Goal: Download file/media

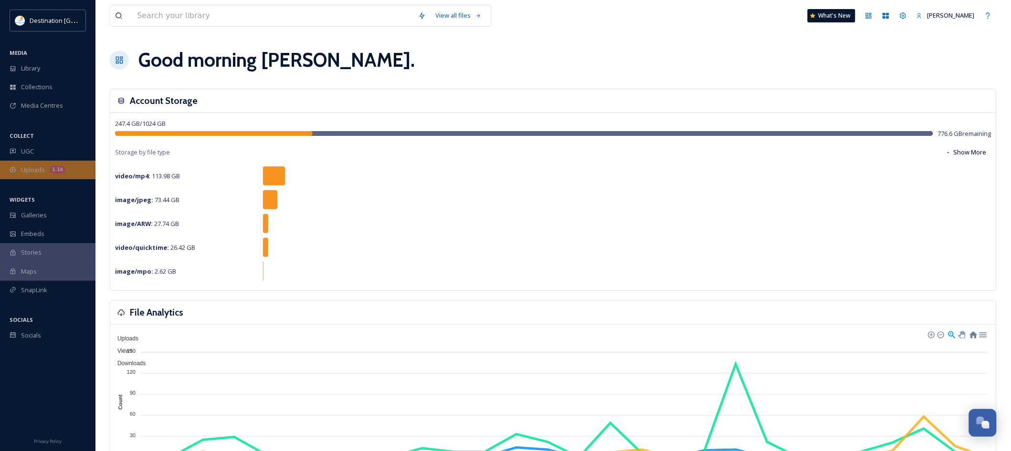
click at [39, 174] on span "Uploads" at bounding box center [33, 170] width 24 height 9
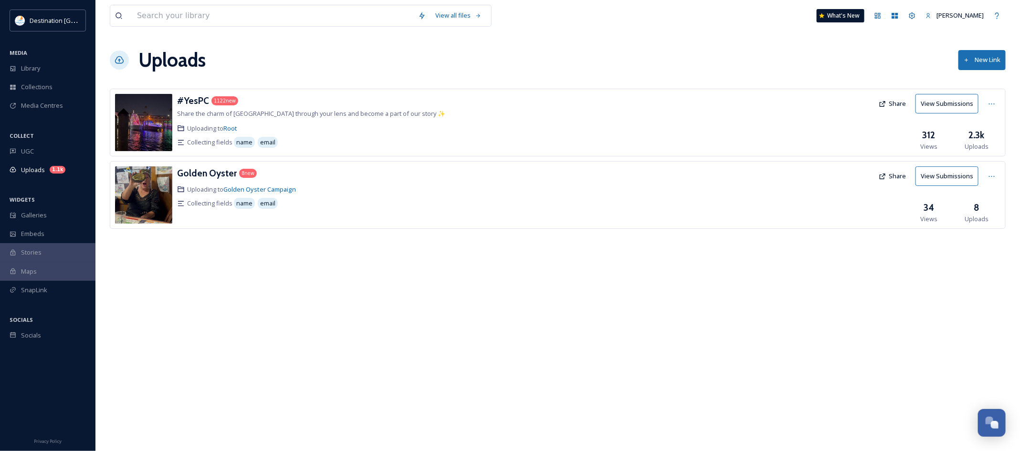
click at [165, 109] on img at bounding box center [143, 122] width 57 height 57
click at [197, 104] on h3 "#YesPC" at bounding box center [193, 100] width 32 height 11
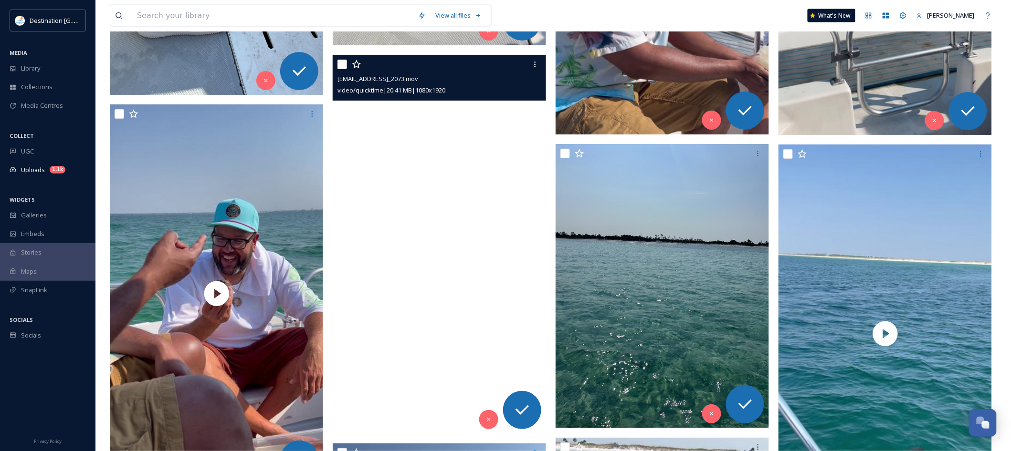
scroll to position [5964, 0]
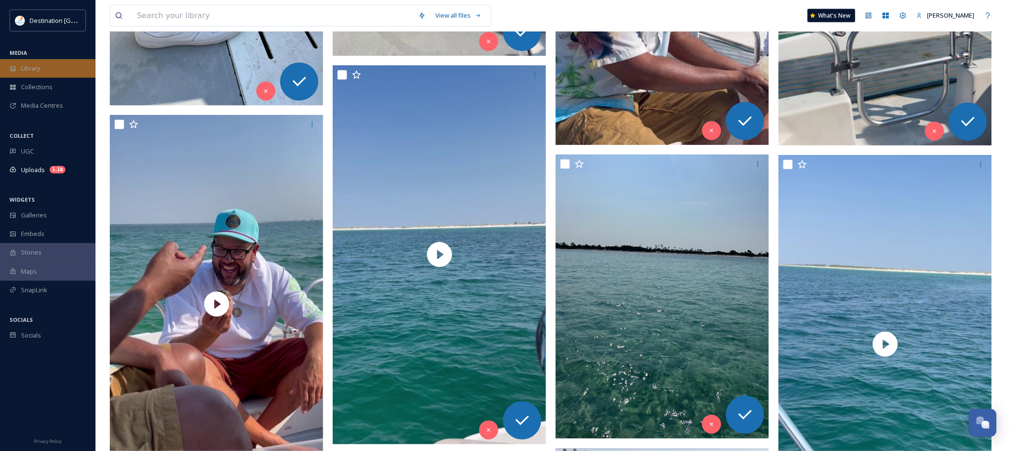
click at [12, 73] on div "Library" at bounding box center [47, 68] width 95 height 19
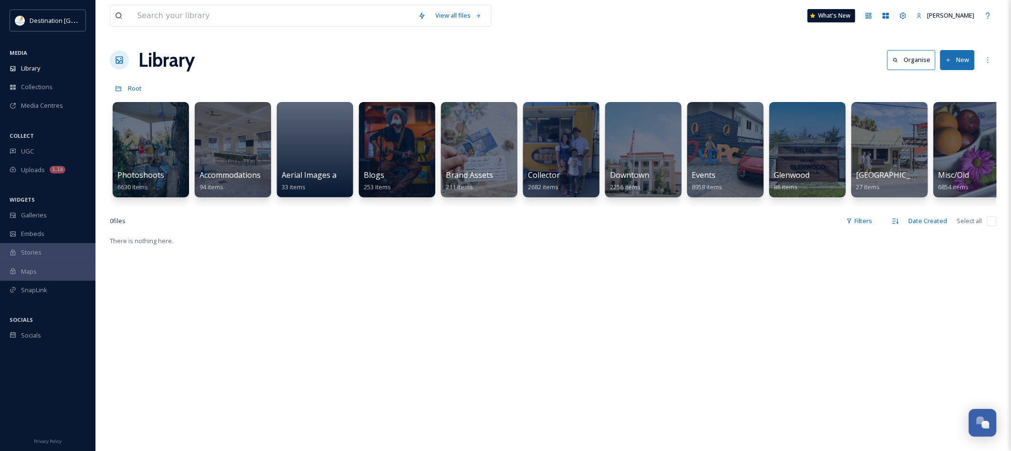
scroll to position [0, 672]
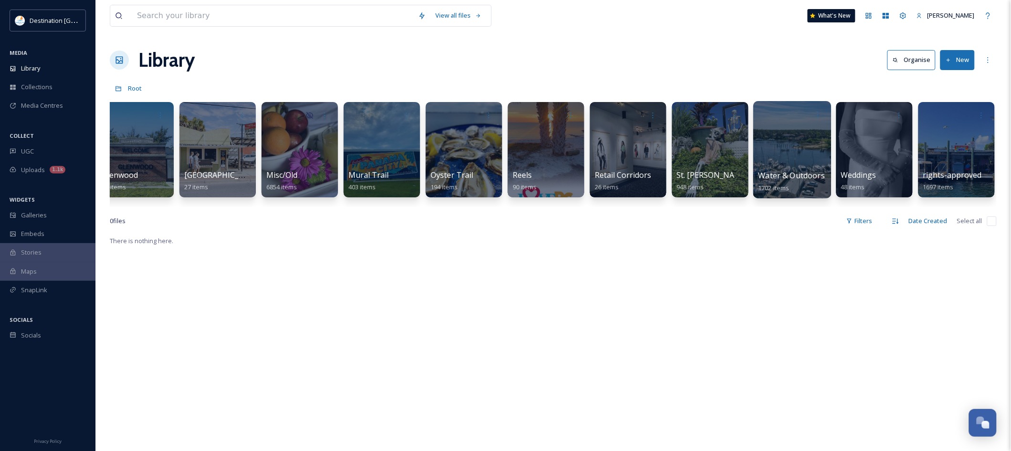
click at [785, 160] on div at bounding box center [792, 149] width 78 height 97
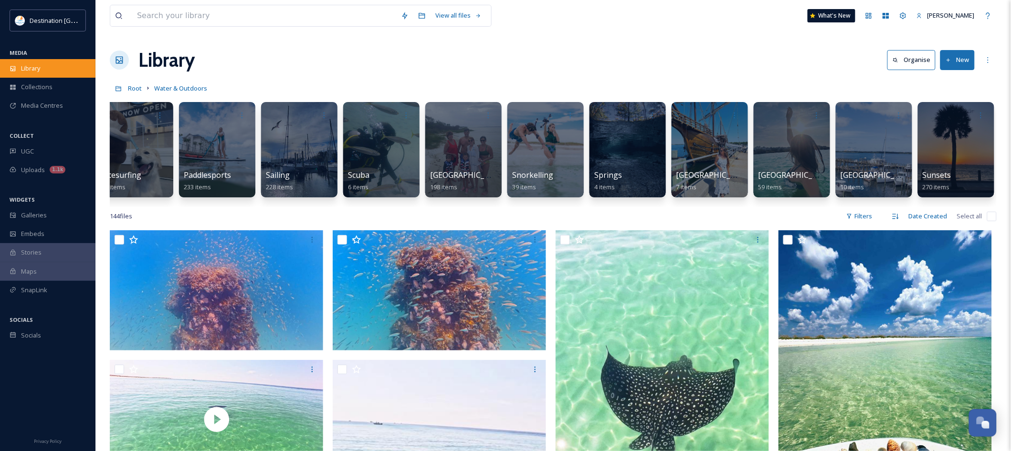
click at [60, 61] on div "Library" at bounding box center [47, 68] width 95 height 19
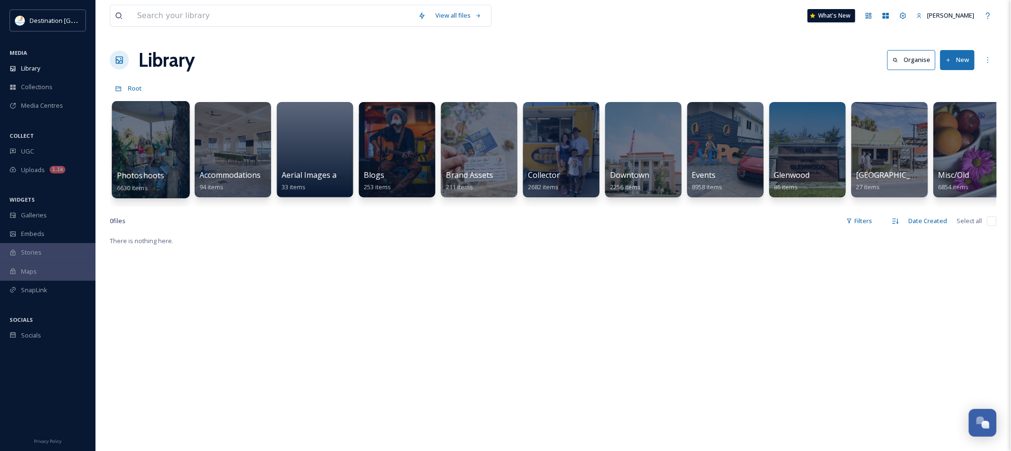
click at [163, 165] on div at bounding box center [151, 149] width 78 height 97
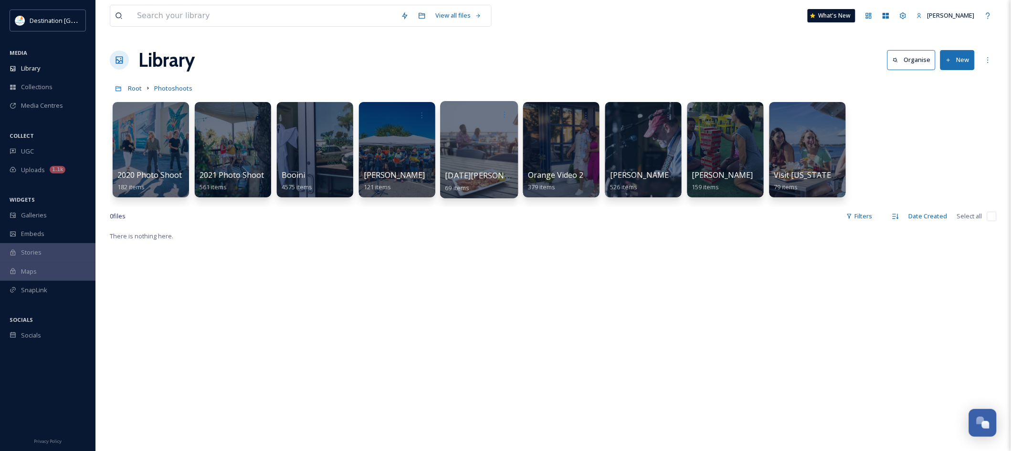
click at [474, 180] on span "[DATE][PERSON_NAME]" at bounding box center [489, 175] width 88 height 10
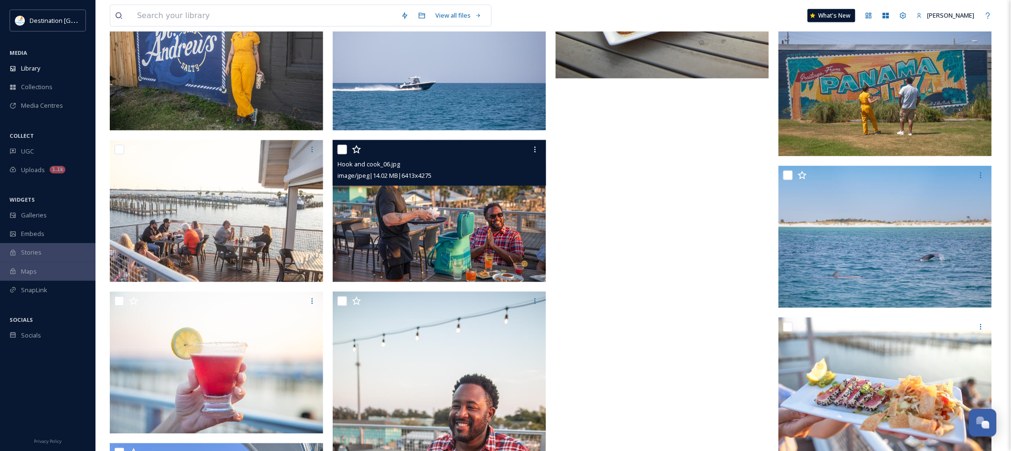
scroll to position [1859, 0]
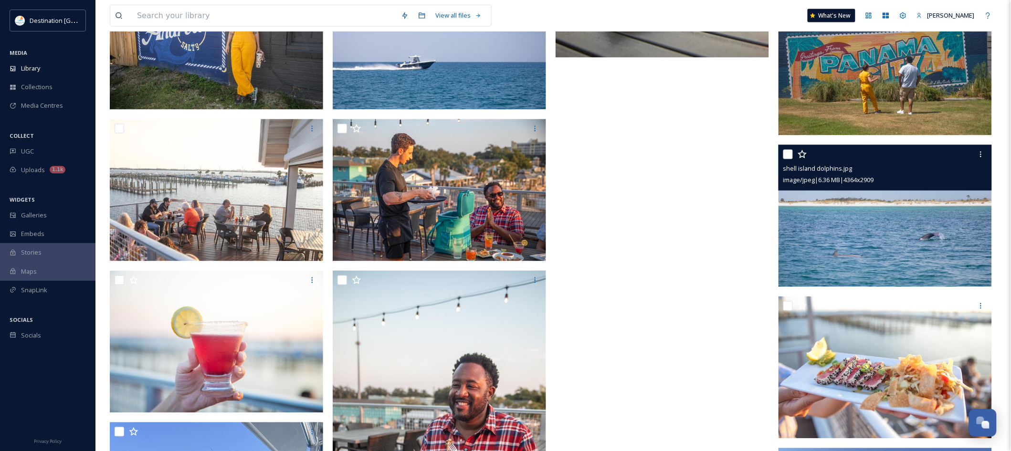
click at [936, 239] on img at bounding box center [884, 216] width 213 height 142
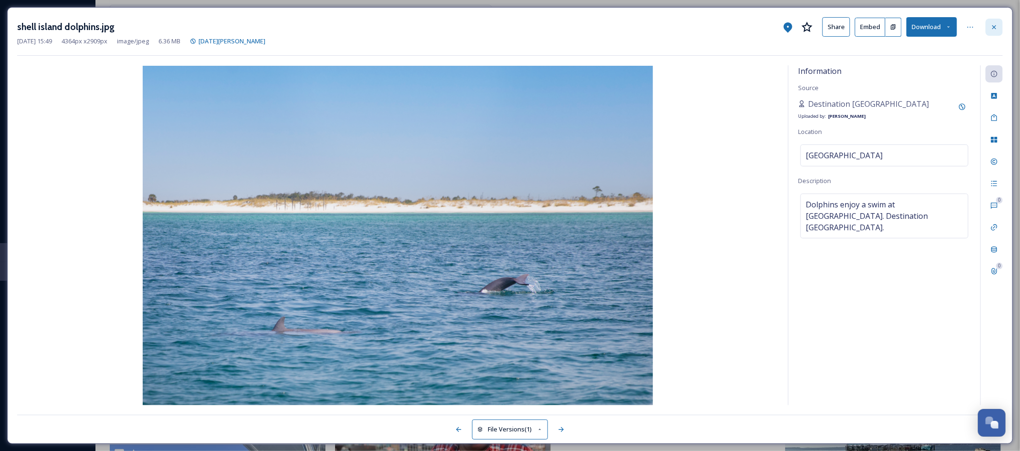
click at [991, 27] on icon at bounding box center [994, 27] width 8 height 8
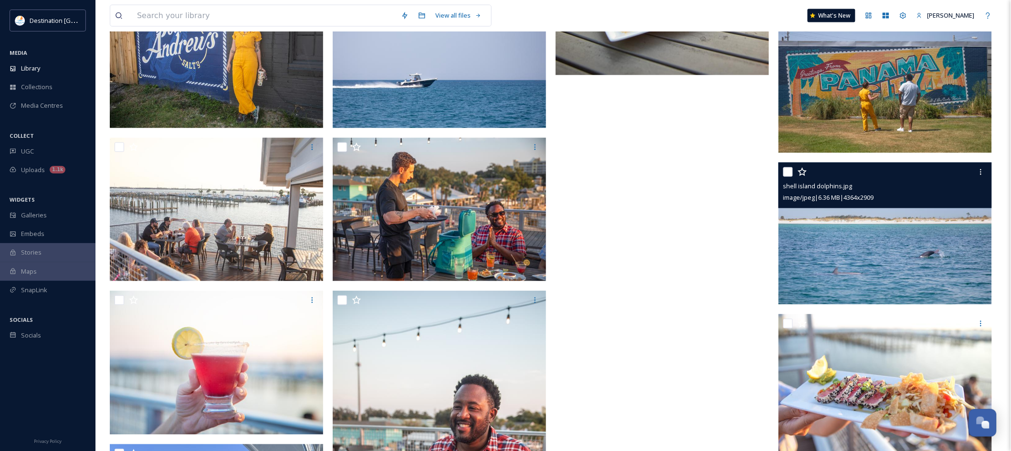
click at [926, 270] on img at bounding box center [884, 234] width 213 height 142
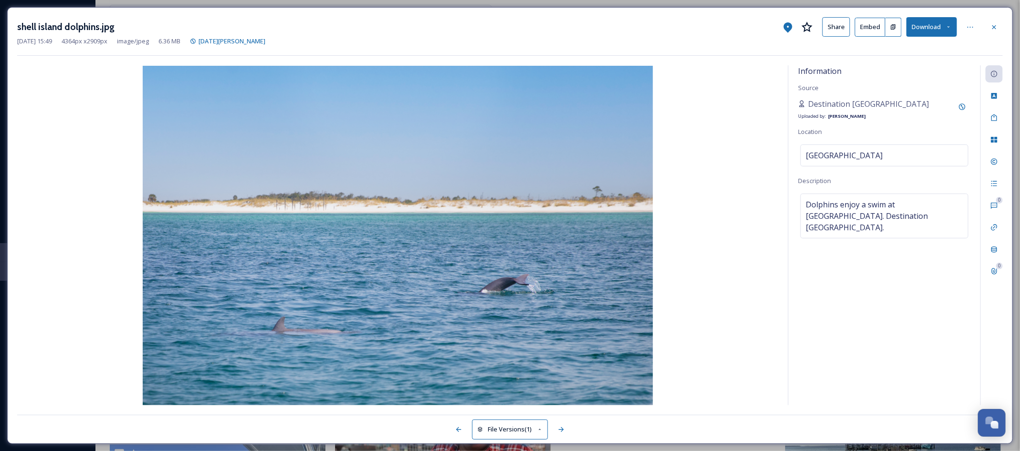
click at [950, 29] on icon at bounding box center [948, 27] width 6 height 6
click at [903, 48] on span "Download Original (4364 x 2909)" at bounding box center [906, 48] width 90 height 9
click at [948, 7] on div "shell island dolphins.jpg Share Embed Download [DATE] 15:49 4364 px x 2909 px i…" at bounding box center [509, 225] width 1005 height 437
click at [995, 29] on icon at bounding box center [994, 27] width 8 height 8
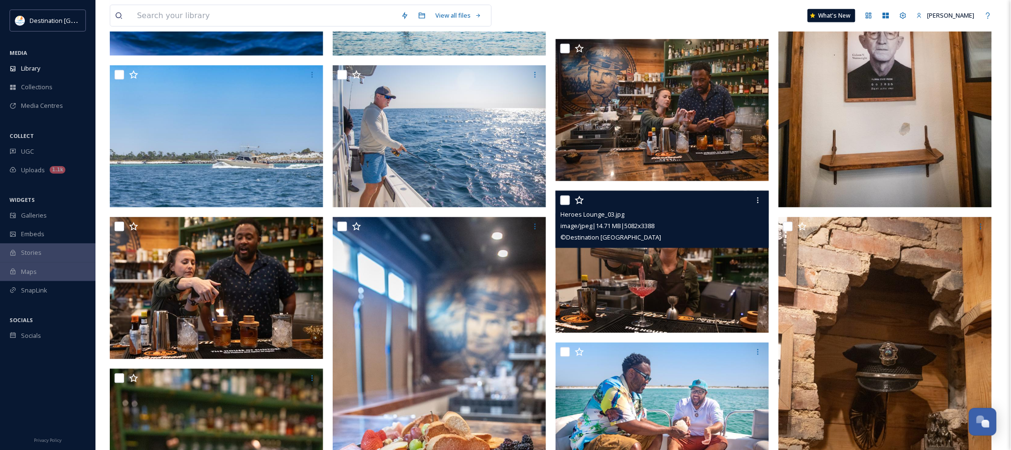
scroll to position [248, 0]
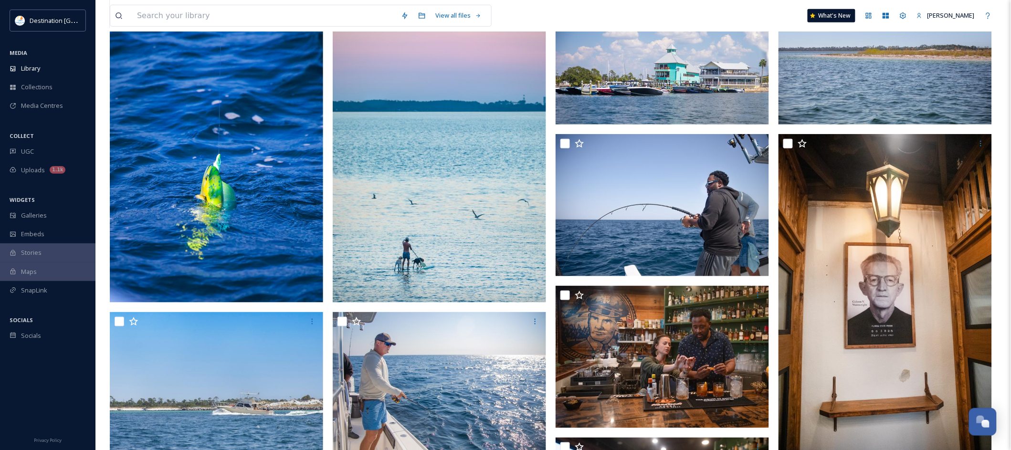
click at [269, 224] on img at bounding box center [216, 142] width 213 height 320
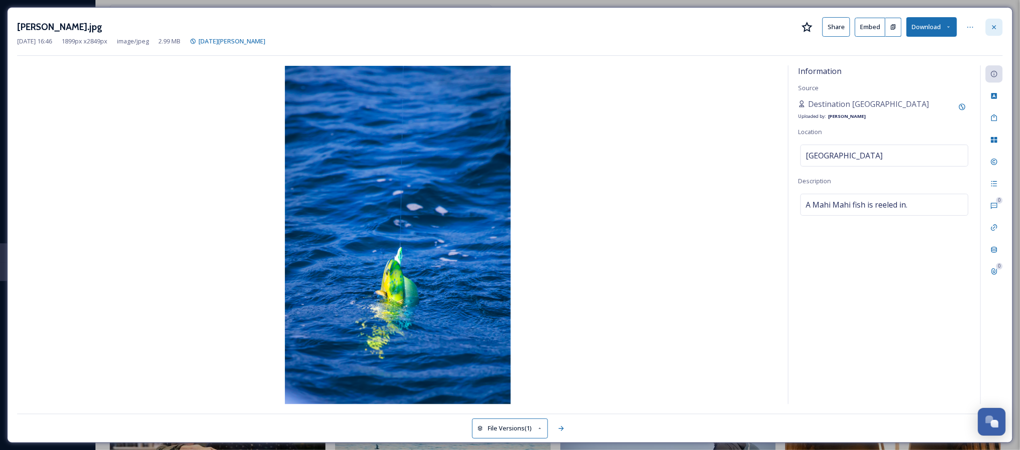
click at [996, 28] on icon at bounding box center [994, 27] width 8 height 8
